Goal: Transaction & Acquisition: Purchase product/service

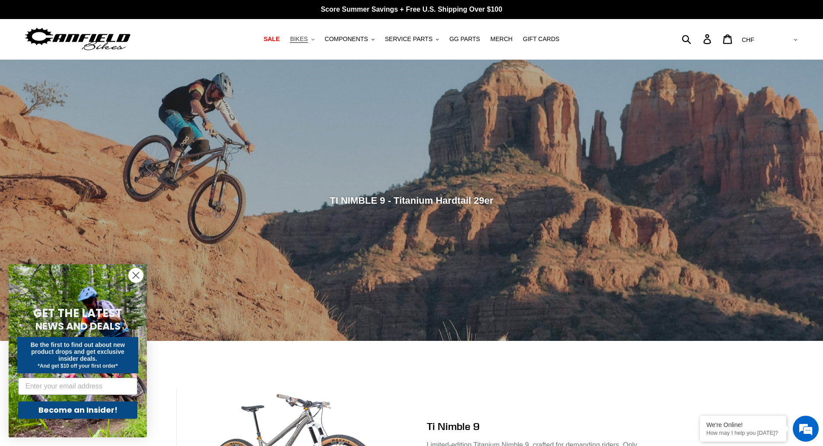
click at [307, 41] on span "BIKES" at bounding box center [299, 38] width 18 height 7
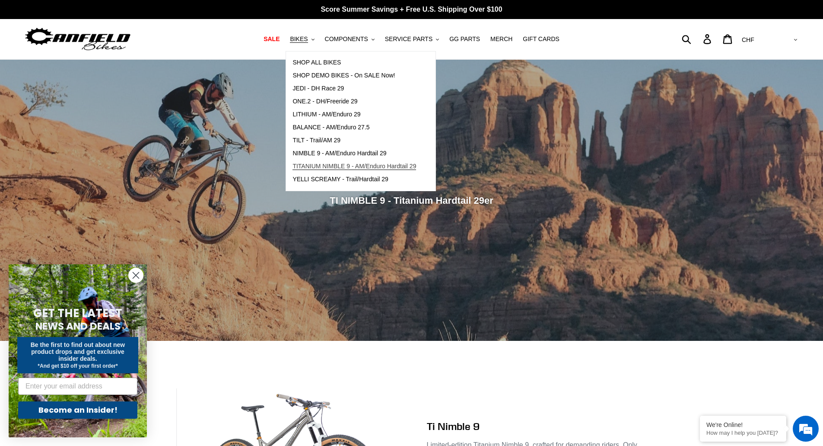
click at [405, 169] on span "TITANIUM NIMBLE 9 - AM/Enduro Hardtail 29" at bounding box center [355, 166] width 124 height 7
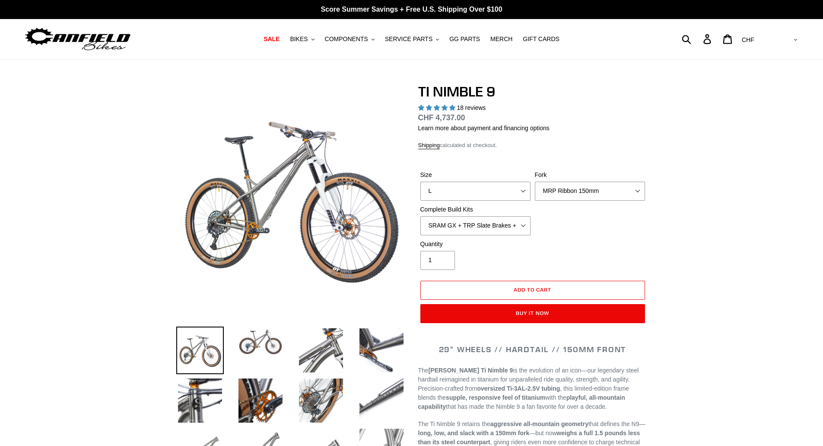
select select "highest-rating"
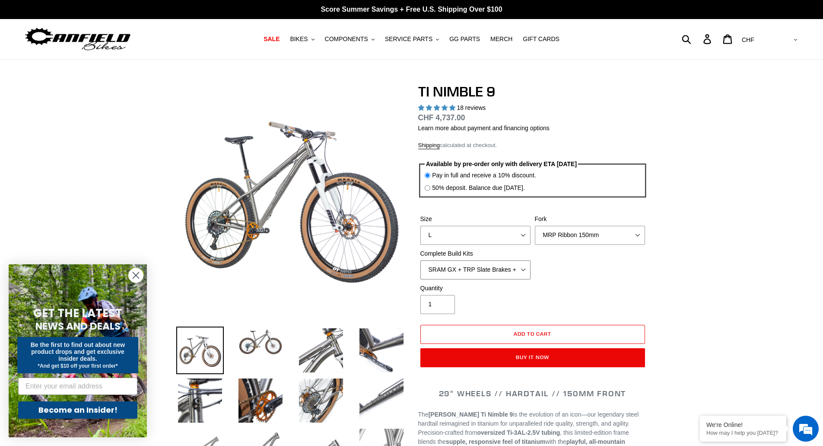
click at [526, 272] on select "SRAM GX + TRP Slate Brakes + Rotors + e13 LG-1 Wheels SHIMANO XT + SHIMANO brak…" at bounding box center [476, 269] width 110 height 19
select select "SHIMANO XTR + HOPE Brakes + DT Swiss Carbon Wheels"
click at [421, 260] on select "SRAM GX + TRP Slate Brakes + Rotors + e13 LG-1 Wheels SHIMANO XT + SHIMANO brak…" at bounding box center [476, 269] width 110 height 19
click at [507, 271] on select "SRAM GX + TRP Slate Brakes + Rotors + e13 LG-1 Wheels SHIMANO XT + SHIMANO brak…" at bounding box center [476, 269] width 110 height 19
click at [421, 260] on select "SRAM GX + TRP Slate Brakes + Rotors + e13 LG-1 Wheels SHIMANO XT + SHIMANO brak…" at bounding box center [476, 269] width 110 height 19
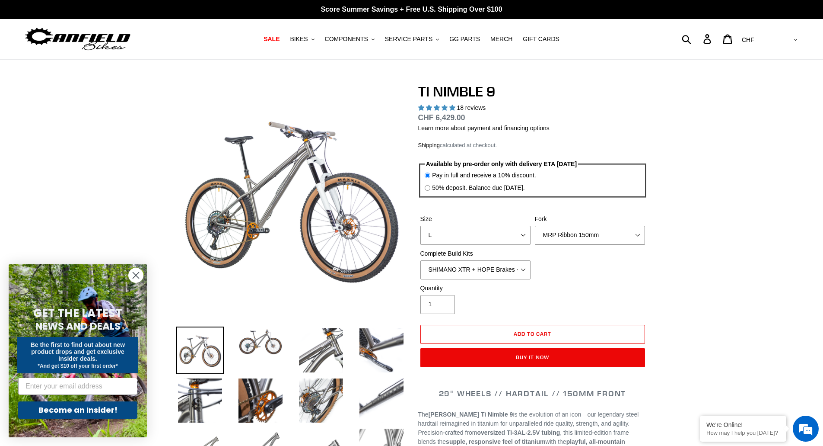
click at [596, 239] on select "MRP Ribbon 150mm RockShox Lyrik 150mm Fox Factory 36 150mm Cane Creek Helm 150m…" at bounding box center [590, 235] width 110 height 19
click at [535, 226] on select "MRP Ribbon 150mm RockShox Lyrik 150mm Fox Factory 36 150mm Cane Creek Helm 150m…" at bounding box center [590, 235] width 110 height 19
click at [578, 236] on select "MRP Ribbon 150mm RockShox Lyrik 150mm Fox Factory 36 150mm Cane Creek Helm 150m…" at bounding box center [590, 235] width 110 height 19
click at [535, 226] on select "MRP Ribbon 150mm RockShox Lyrik 150mm Fox Factory 36 150mm Cane Creek Helm 150m…" at bounding box center [590, 235] width 110 height 19
click at [591, 233] on select "MRP Ribbon 150mm RockShox Lyrik 150mm Fox Factory 36 150mm Cane Creek Helm 150m…" at bounding box center [590, 235] width 110 height 19
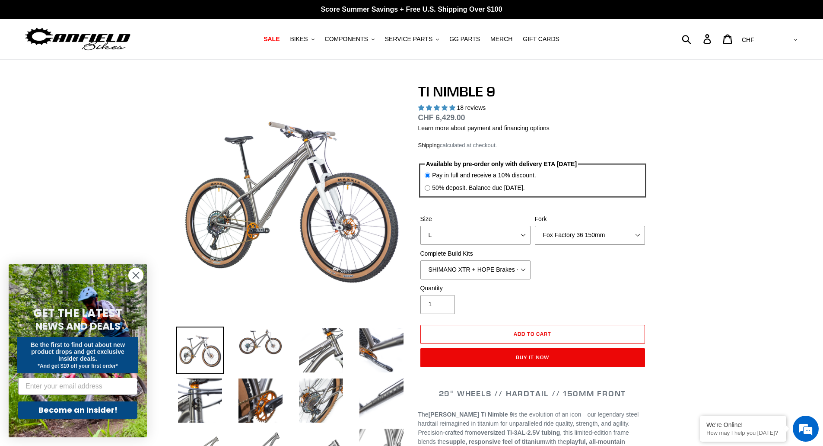
click at [535, 226] on select "MRP Ribbon 150mm RockShox Lyrik 150mm Fox Factory 36 150mm Cane Creek Helm 150m…" at bounding box center [590, 235] width 110 height 19
click at [596, 240] on select "MRP Ribbon 150mm RockShox Lyrik 150mm Fox Factory 36 150mm Cane Creek Helm 150m…" at bounding box center [590, 235] width 110 height 19
select select "Cane Creek Helm 150mm"
click at [535, 226] on select "MRP Ribbon 150mm RockShox Lyrik 150mm Fox Factory 36 150mm Cane Creek Helm 150m…" at bounding box center [590, 235] width 110 height 19
click at [507, 266] on select "SRAM GX + TRP Slate Brakes + Rotors + e13 LG-1 Wheels SHIMANO XT + SHIMANO brak…" at bounding box center [476, 269] width 110 height 19
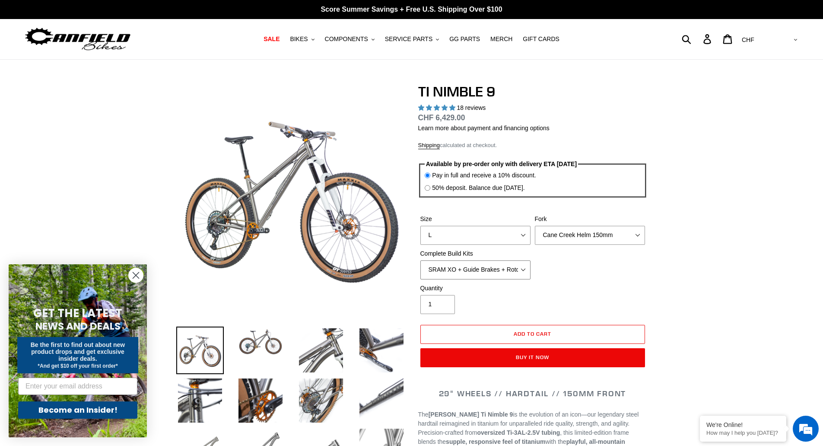
click at [421, 260] on select "SRAM GX + TRP Slate Brakes + Rotors + e13 LG-1 Wheels SHIMANO XT + SHIMANO brak…" at bounding box center [476, 269] width 110 height 19
click at [486, 272] on select "SRAM GX + TRP Slate Brakes + Rotors + e13 LG-1 Wheels SHIMANO XT + SHIMANO brak…" at bounding box center [476, 269] width 110 height 19
select select "SHIMANO XTR + HOPE Brakes + DT Swiss Carbon Wheels"
click at [421, 260] on select "SRAM GX + TRP Slate Brakes + Rotors + e13 LG-1 Wheels SHIMANO XT + SHIMANO brak…" at bounding box center [476, 269] width 110 height 19
click at [578, 246] on div "Size S M L XL / XXL (Specify at checkout) Fork MRP Ribbon 150mm RockShox Lyrik …" at bounding box center [532, 248] width 229 height 69
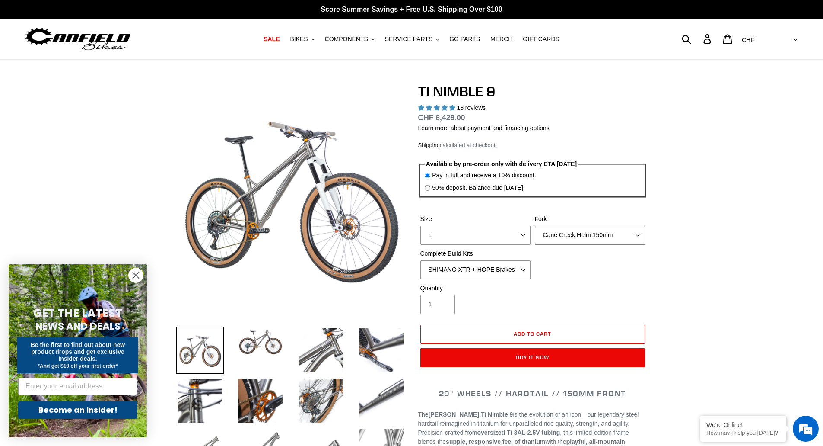
click at [580, 242] on select "MRP Ribbon 150mm RockShox Lyrik 150mm Fox Factory 36 150mm Cane Creek Helm 150m…" at bounding box center [590, 235] width 110 height 19
click at [535, 226] on select "MRP Ribbon 150mm RockShox Lyrik 150mm Fox Factory 36 150mm Cane Creek Helm 150m…" at bounding box center [590, 235] width 110 height 19
click at [572, 236] on select "MRP Ribbon 150mm RockShox Lyrik 150mm Fox Factory 36 150mm Cane Creek Helm 150m…" at bounding box center [590, 235] width 110 height 19
click at [535, 226] on select "MRP Ribbon 150mm RockShox Lyrik 150mm Fox Factory 36 150mm Cane Creek Helm 150m…" at bounding box center [590, 235] width 110 height 19
click at [574, 234] on select "MRP Ribbon 150mm RockShox Lyrik 150mm Fox Factory 36 150mm Cane Creek Helm 150m…" at bounding box center [590, 235] width 110 height 19
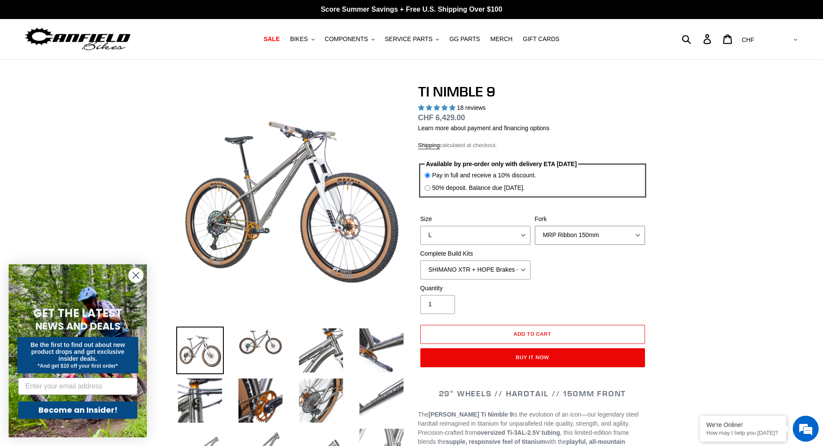
click at [535, 226] on select "MRP Ribbon 150mm RockShox Lyrik 150mm Fox Factory 36 150mm Cane Creek Helm 150m…" at bounding box center [590, 235] width 110 height 19
click at [574, 235] on select "MRP Ribbon 150mm RockShox Lyrik 150mm Fox Factory 36 150mm Cane Creek Helm 150m…" at bounding box center [590, 235] width 110 height 19
select select "Fox Factory 36 150mm"
click at [535, 226] on select "MRP Ribbon 150mm RockShox Lyrik 150mm Fox Factory 36 150mm Cane Creek Helm 150m…" at bounding box center [590, 235] width 110 height 19
click at [518, 271] on select "SRAM GX + TRP Slate Brakes + Rotors + e13 LG-1 Wheels SHIMANO XT + SHIMANO brak…" at bounding box center [476, 269] width 110 height 19
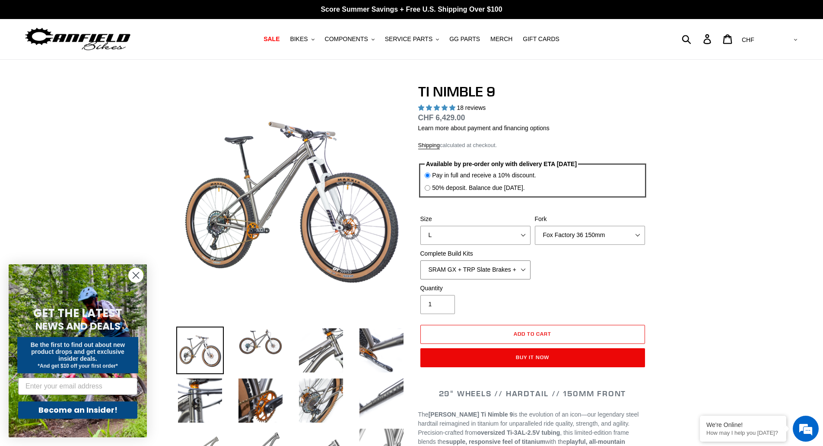
click at [421, 260] on select "SRAM GX + TRP Slate Brakes + Rotors + e13 LG-1 Wheels SHIMANO XT + SHIMANO brak…" at bounding box center [476, 269] width 110 height 19
click at [514, 261] on select "SRAM GX + TRP Slate Brakes + Rotors + e13 LG-1 Wheels SHIMANO XT + SHIMANO brak…" at bounding box center [476, 269] width 110 height 19
click at [421, 260] on select "SRAM GX + TRP Slate Brakes + Rotors + e13 LG-1 Wheels SHIMANO XT + SHIMANO brak…" at bounding box center [476, 269] width 110 height 19
click at [477, 272] on select "SRAM GX + TRP Slate Brakes + Rotors + e13 LG-1 Wheels SHIMANO XT + SHIMANO brak…" at bounding box center [476, 269] width 110 height 19
click at [421, 260] on select "SRAM GX + TRP Slate Brakes + Rotors + e13 LG-1 Wheels SHIMANO XT + SHIMANO brak…" at bounding box center [476, 269] width 110 height 19
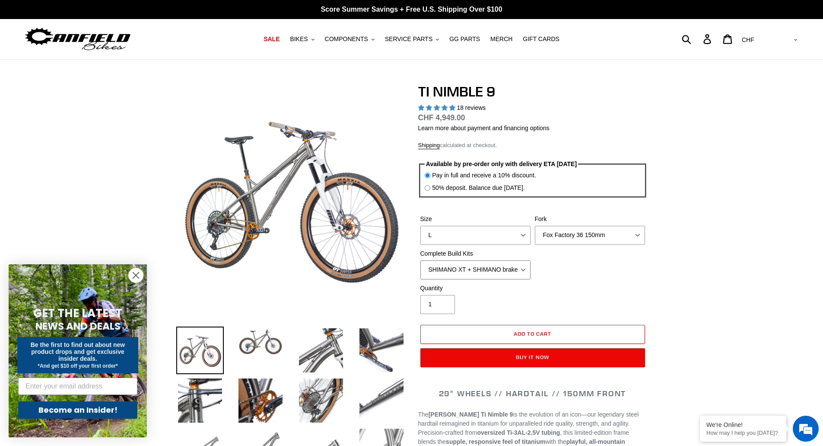
click at [492, 265] on select "SRAM GX + TRP Slate Brakes + Rotors + e13 LG-1 Wheels SHIMANO XT + SHIMANO brak…" at bounding box center [476, 269] width 110 height 19
select select "SRAM GX + TRP Slate Brakes + Rotors + e13 LG-1 Wheels"
click at [421, 260] on select "SRAM GX + TRP Slate Brakes + Rotors + e13 LG-1 Wheels SHIMANO XT + SHIMANO brak…" at bounding box center [476, 269] width 110 height 19
click at [489, 262] on select "SRAM GX + TRP Slate Brakes + Rotors + e13 LG-1 Wheels SHIMANO XT + SHIMANO brak…" at bounding box center [476, 269] width 110 height 19
click at [421, 260] on select "SRAM GX + TRP Slate Brakes + Rotors + e13 LG-1 Wheels SHIMANO XT + SHIMANO brak…" at bounding box center [476, 269] width 110 height 19
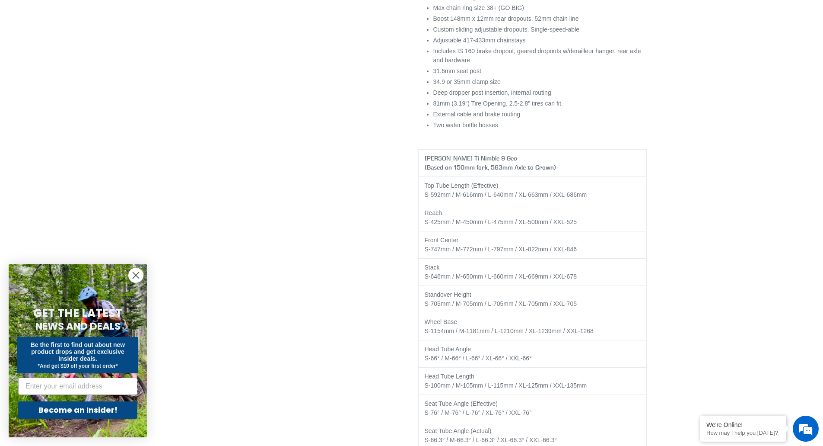
scroll to position [1383, 0]
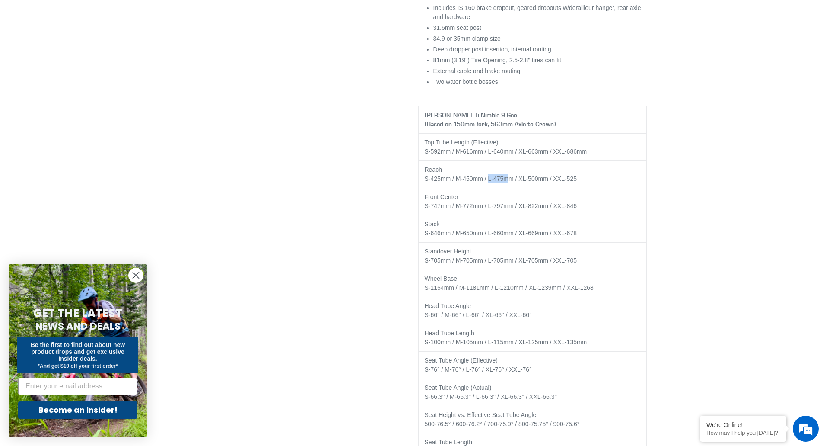
drag, startPoint x: 512, startPoint y: 168, endPoint x: 491, endPoint y: 169, distance: 21.2
click at [491, 169] on td "Reach S-425mm / M-450mm / L-475mm / XL-500mm / XXL-525" at bounding box center [532, 174] width 229 height 27
drag, startPoint x: 549, startPoint y: 170, endPoint x: 520, endPoint y: 170, distance: 29.0
click at [520, 170] on td "Reach S-425mm / M-450mm / L-475mm / XL-500mm / XXL-525" at bounding box center [532, 174] width 229 height 27
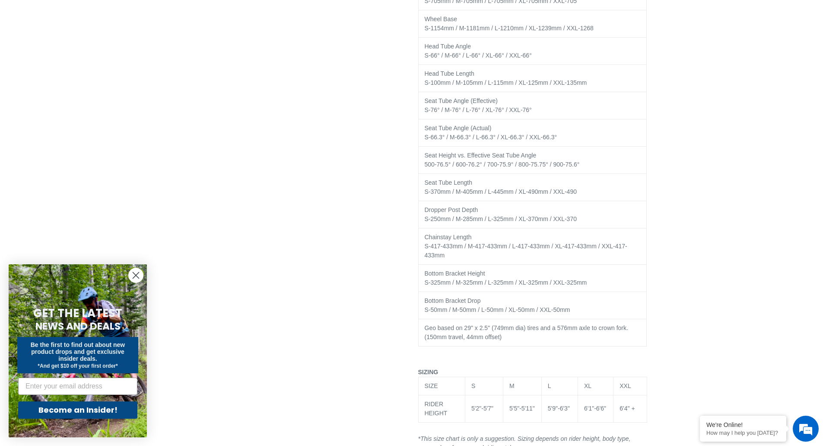
scroll to position [1859, 0]
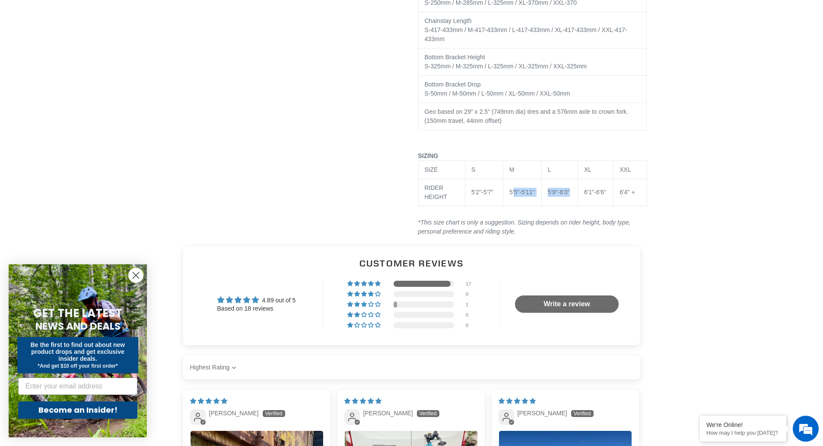
drag, startPoint x: 572, startPoint y: 182, endPoint x: 514, endPoint y: 182, distance: 57.9
click at [514, 182] on tr "RIDER HEIGHT 5'2"-5'7" 5'5"-5'11" 5'9"-6'3" 6'1"-6'6" 6'4" +" at bounding box center [532, 192] width 229 height 27
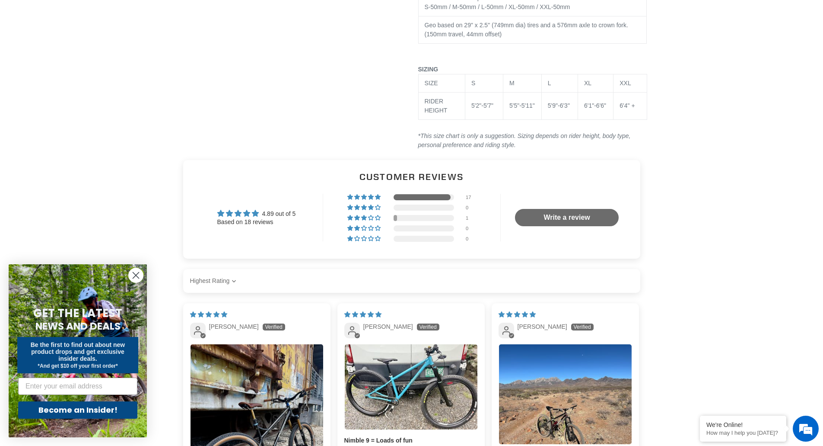
scroll to position [1988, 0]
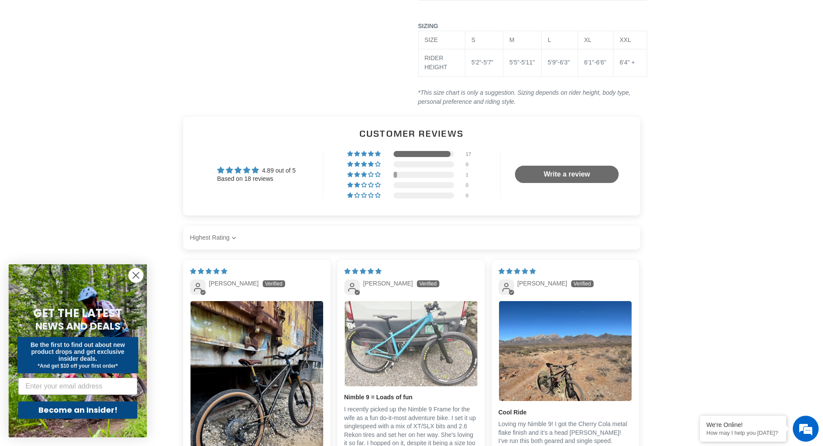
click at [423, 317] on img "Link to user picture 1" at bounding box center [411, 343] width 133 height 85
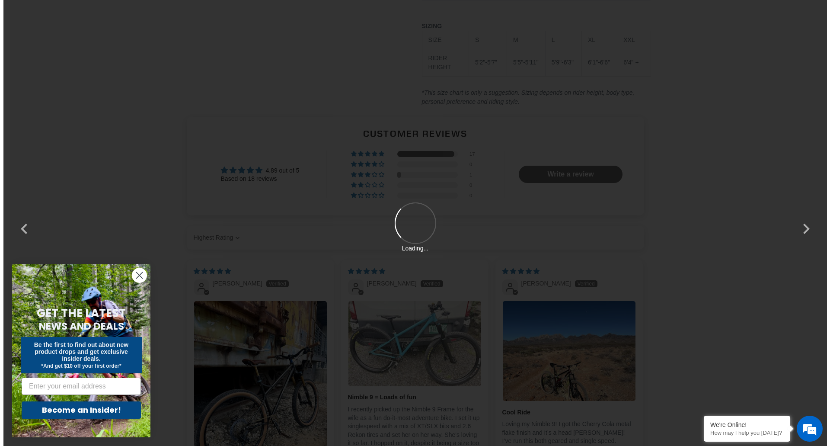
scroll to position [0, 0]
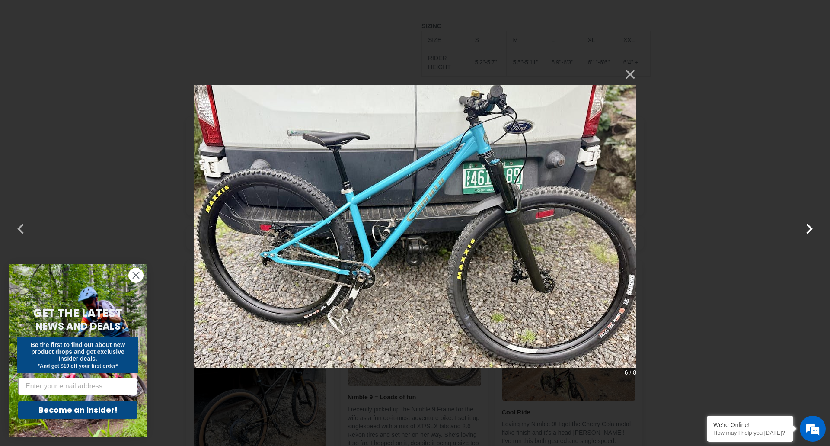
click at [811, 226] on button "button" at bounding box center [809, 223] width 21 height 21
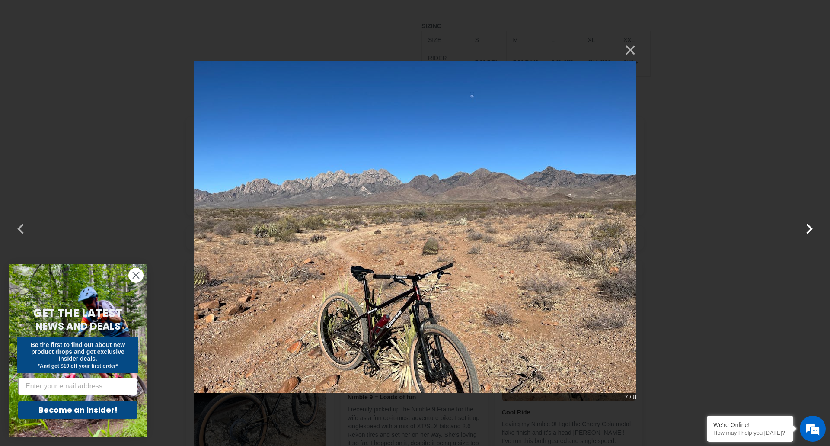
click at [811, 226] on button "button" at bounding box center [809, 223] width 21 height 21
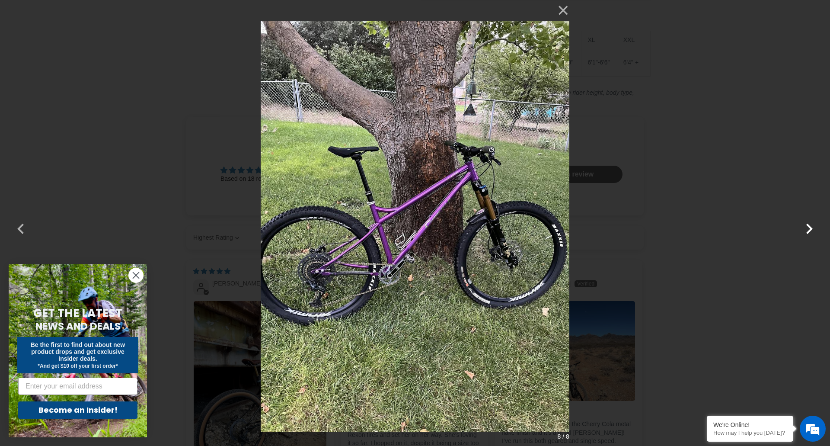
click at [810, 225] on button "button" at bounding box center [809, 223] width 21 height 21
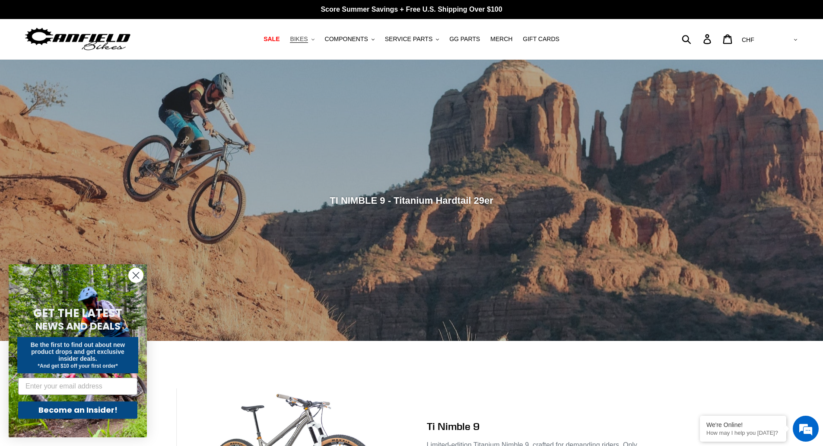
click at [308, 40] on span "BIKES" at bounding box center [299, 38] width 18 height 7
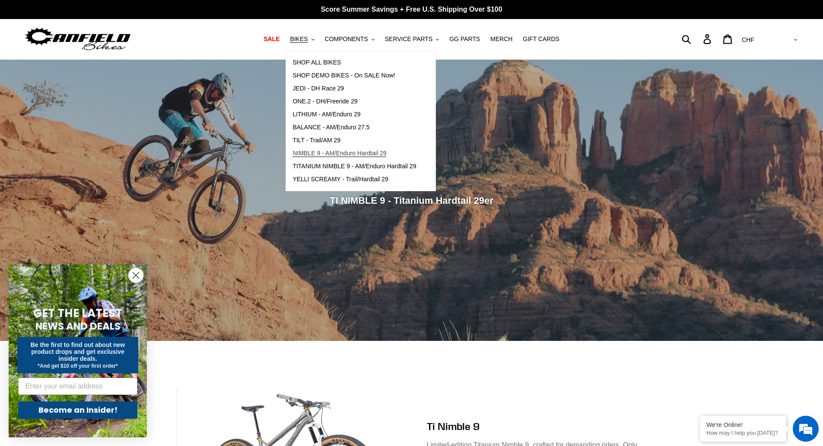
click at [355, 151] on span "NIMBLE 9 - AM/Enduro Hardtail 29" at bounding box center [340, 153] width 94 height 7
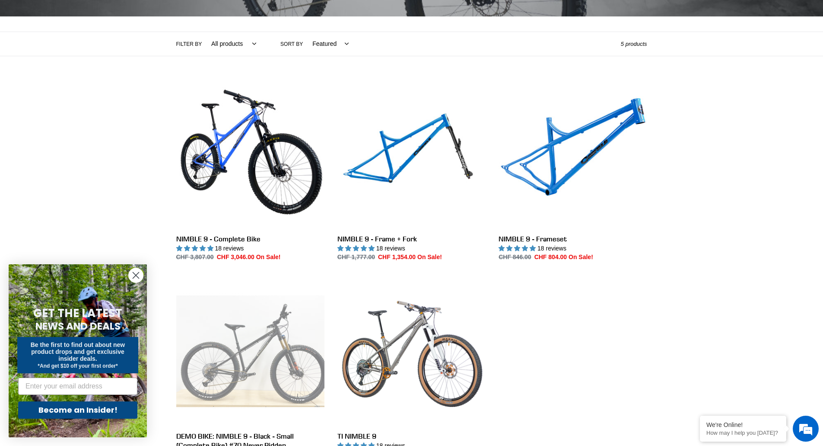
scroll to position [216, 0]
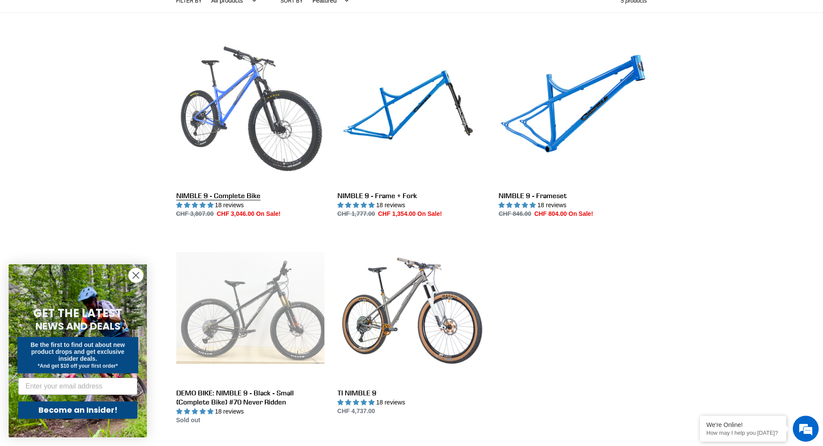
click at [256, 112] on link "NIMBLE 9 - Complete Bike" at bounding box center [250, 128] width 148 height 182
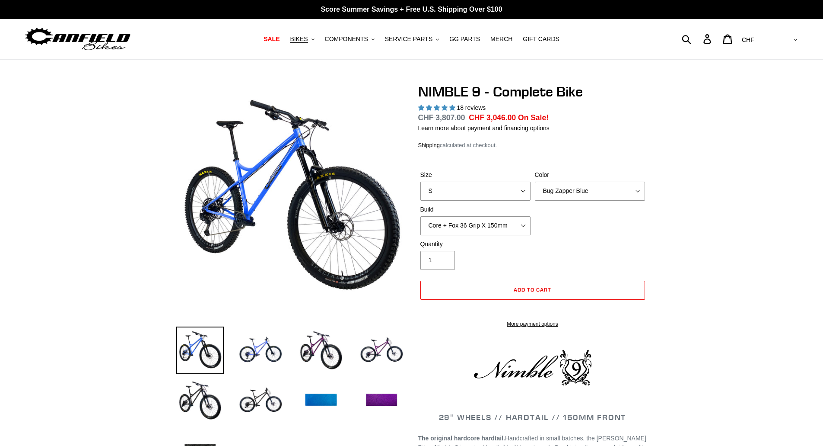
select select "highest-rating"
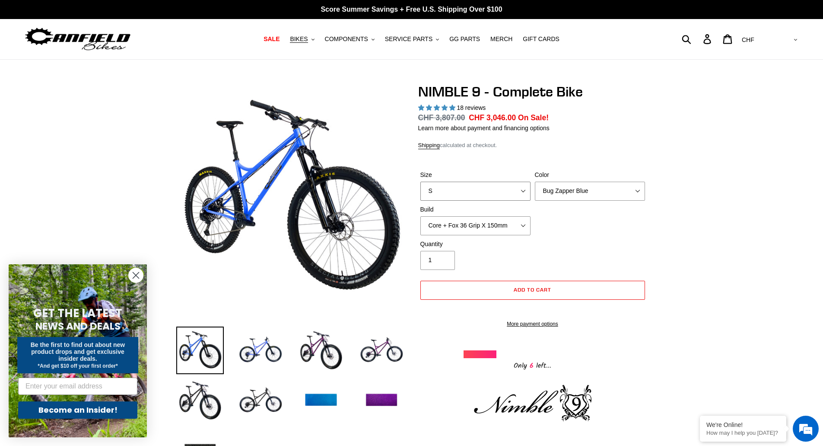
click at [495, 193] on select "S M L XL" at bounding box center [476, 191] width 110 height 19
select select "XL"
click at [421, 182] on select "S M L XL" at bounding box center [476, 191] width 110 height 19
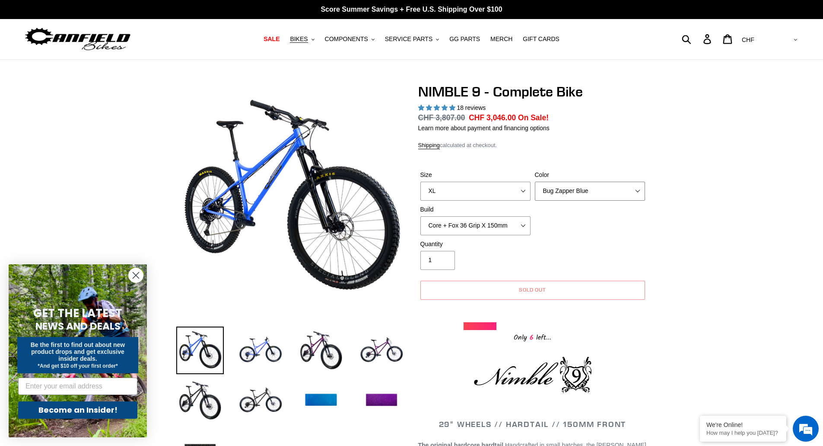
click at [573, 191] on select "Bug Zapper Blue Purple Haze - Sold Out Galaxy Black" at bounding box center [590, 191] width 110 height 19
click at [535, 182] on select "Bug Zapper Blue Purple Haze - Sold Out Galaxy Black" at bounding box center [590, 191] width 110 height 19
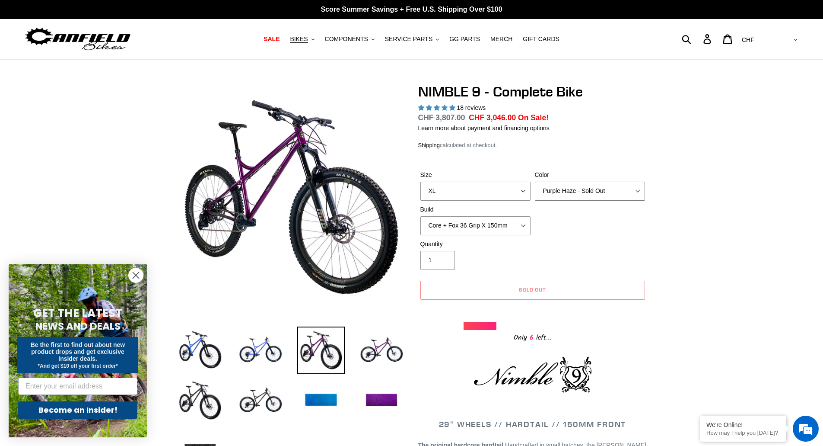
drag, startPoint x: 573, startPoint y: 185, endPoint x: 574, endPoint y: 192, distance: 6.7
click at [573, 185] on select "Bug Zapper Blue Purple Haze - Sold Out Galaxy Black" at bounding box center [590, 191] width 110 height 19
click at [535, 182] on select "Bug Zapper Blue Purple Haze - Sold Out Galaxy Black" at bounding box center [590, 191] width 110 height 19
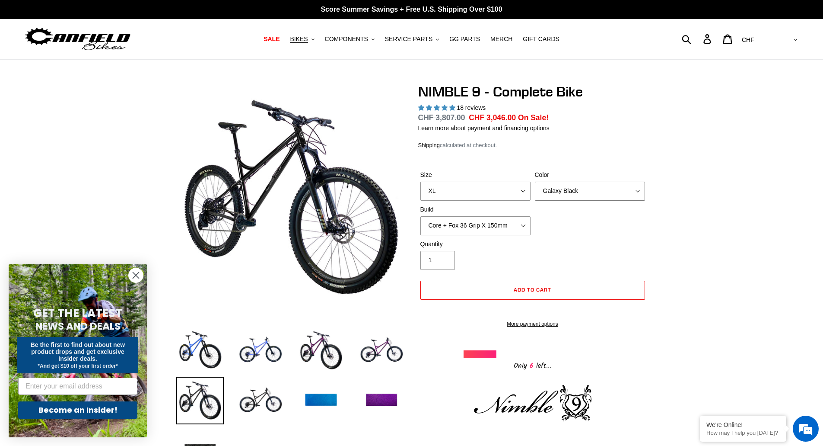
click at [565, 192] on select "Bug Zapper Blue Purple Haze - Sold Out Galaxy Black" at bounding box center [590, 191] width 110 height 19
select select "Purple Haze - Sold Out"
click at [535, 182] on select "Bug Zapper Blue Purple Haze - Sold Out Galaxy Black" at bounding box center [590, 191] width 110 height 19
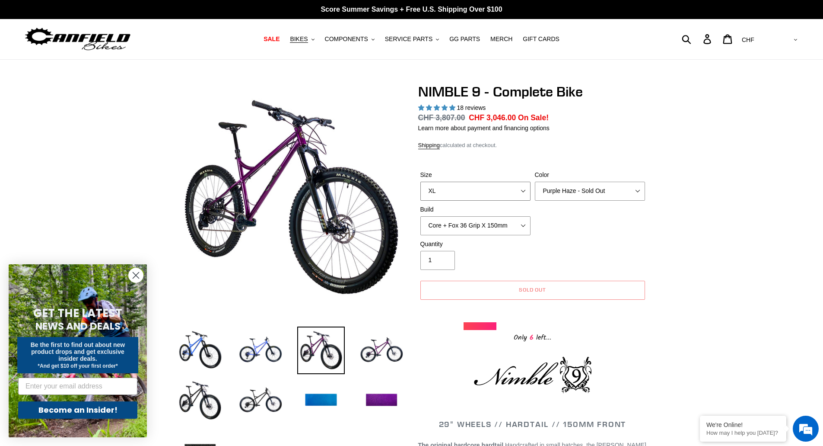
click at [473, 191] on select "S M L XL" at bounding box center [476, 191] width 110 height 19
click at [421, 182] on select "S M L XL" at bounding box center [476, 191] width 110 height 19
drag, startPoint x: 491, startPoint y: 193, endPoint x: 489, endPoint y: 199, distance: 6.7
click at [490, 194] on select "S M L XL" at bounding box center [476, 191] width 110 height 19
select select "XL"
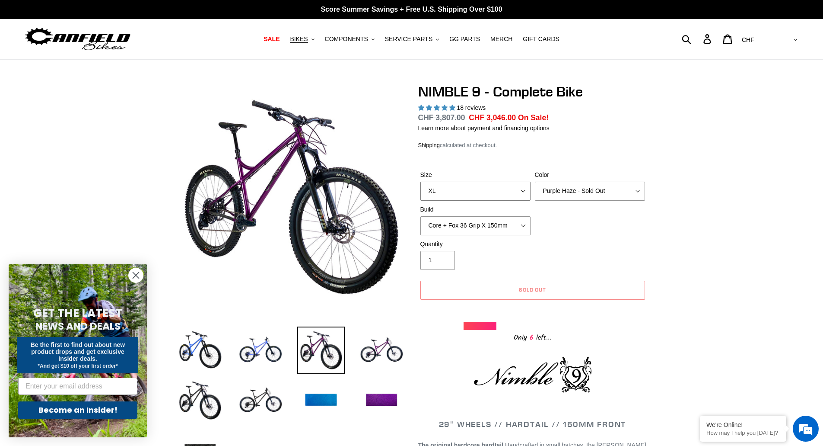
click at [421, 182] on select "S M L XL" at bounding box center [476, 191] width 110 height 19
click at [377, 354] on img at bounding box center [382, 350] width 48 height 48
